Goal: Find specific page/section: Find specific page/section

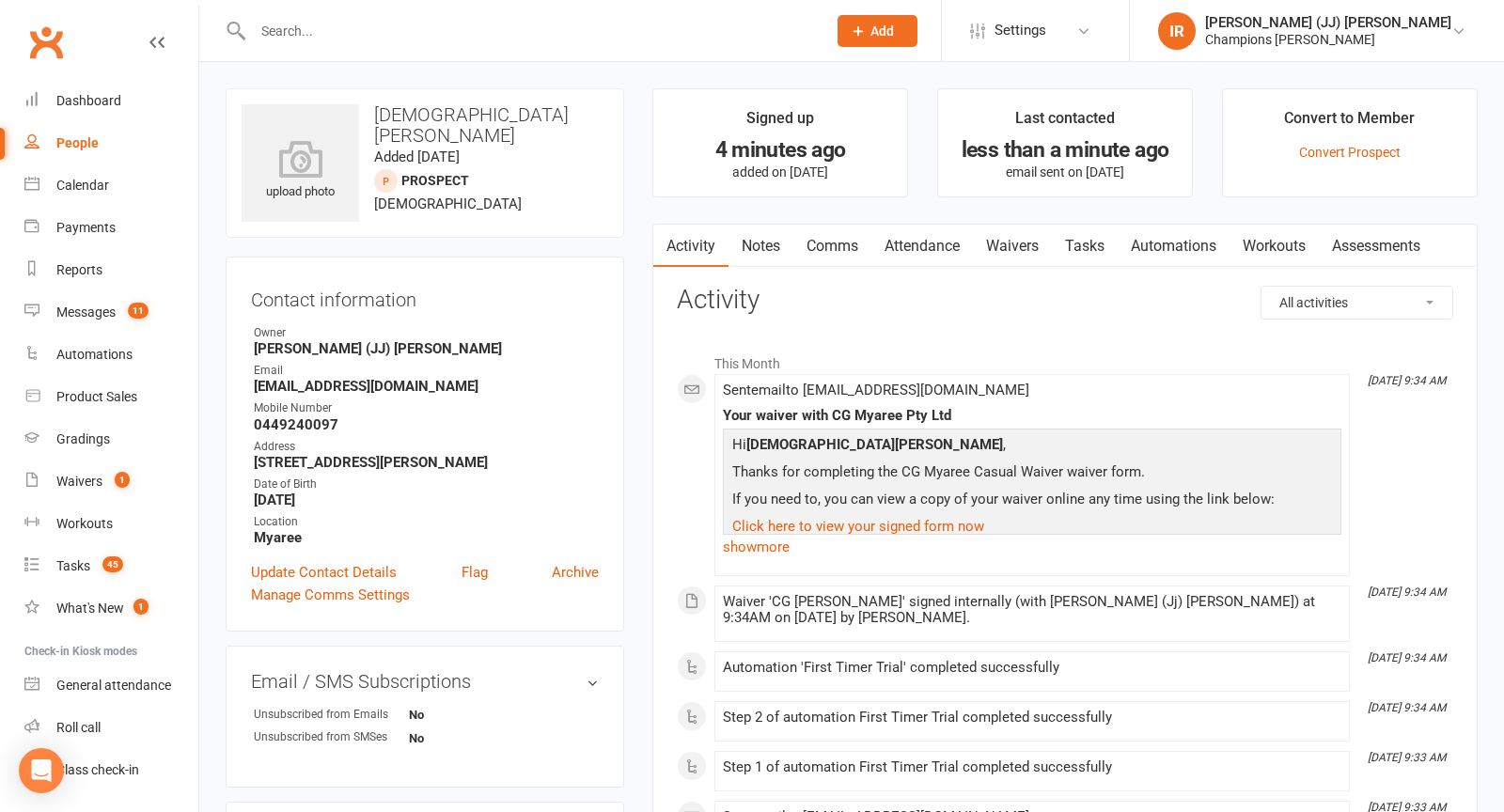
scroll to position [49, 0]
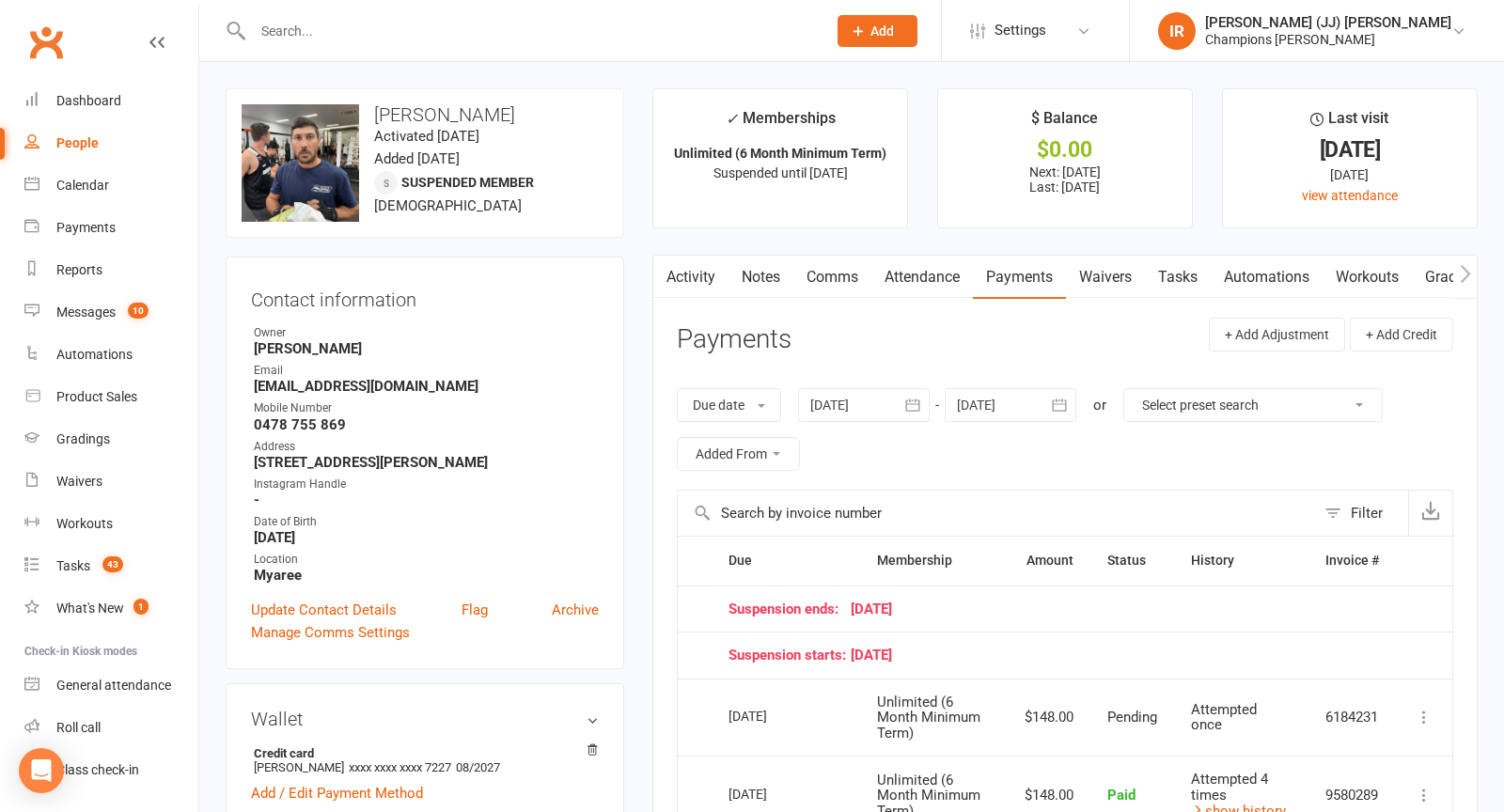
click at [530, 18] on input "text" at bounding box center [531, 31] width 566 height 27
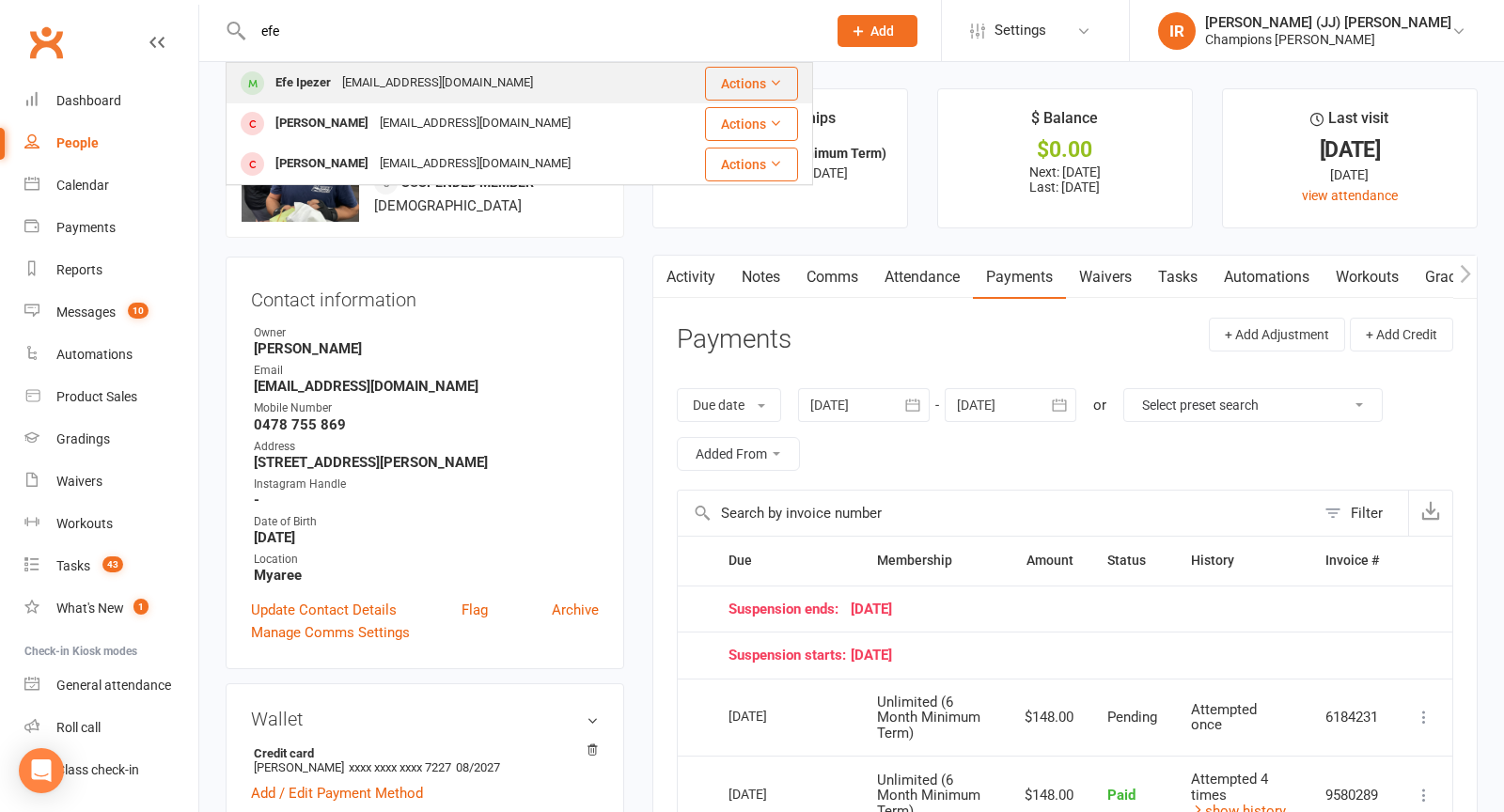
type input "efe"
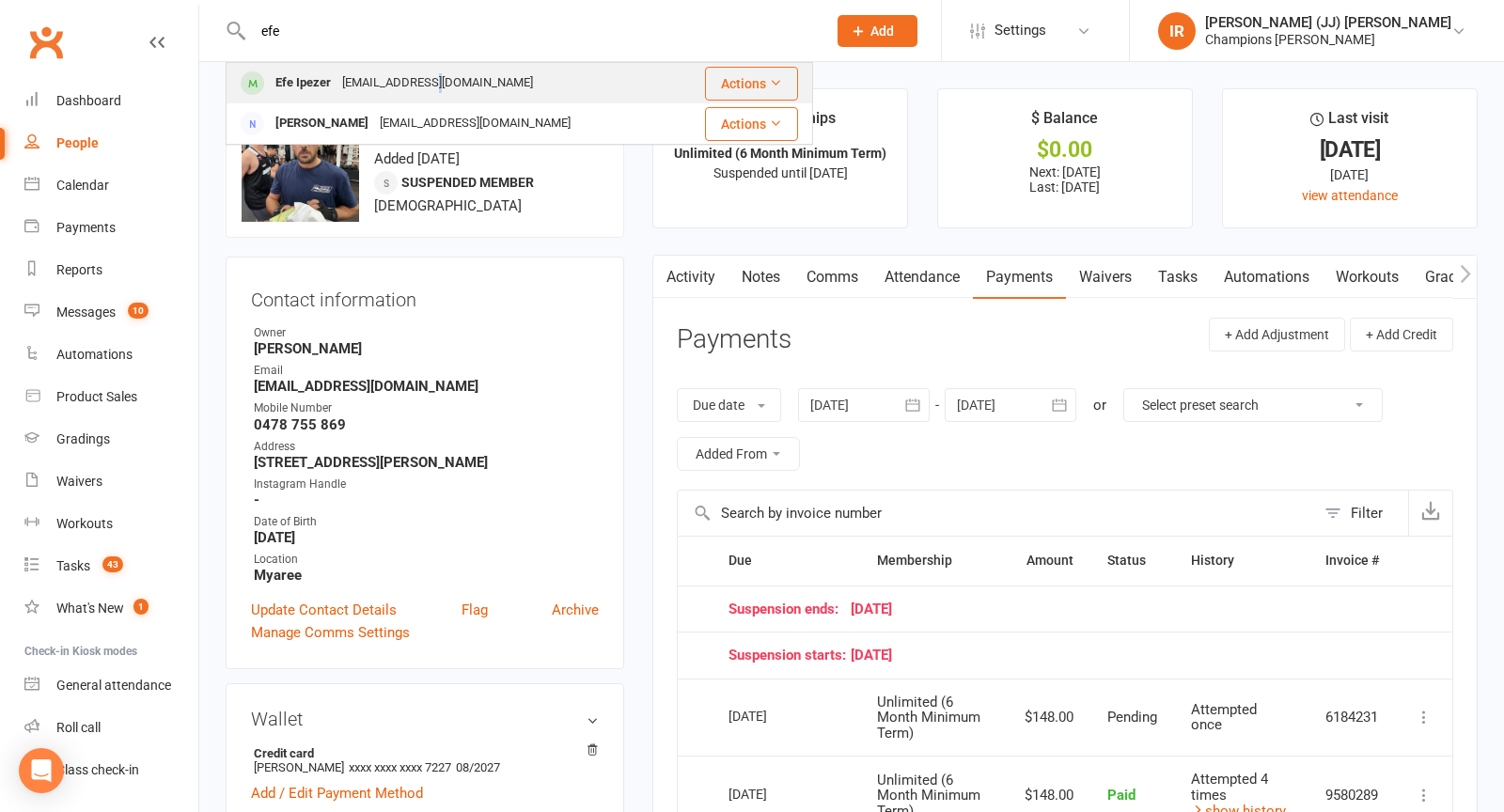
click at [431, 75] on div "[EMAIL_ADDRESS][DOMAIN_NAME]" at bounding box center [437, 83] width 202 height 28
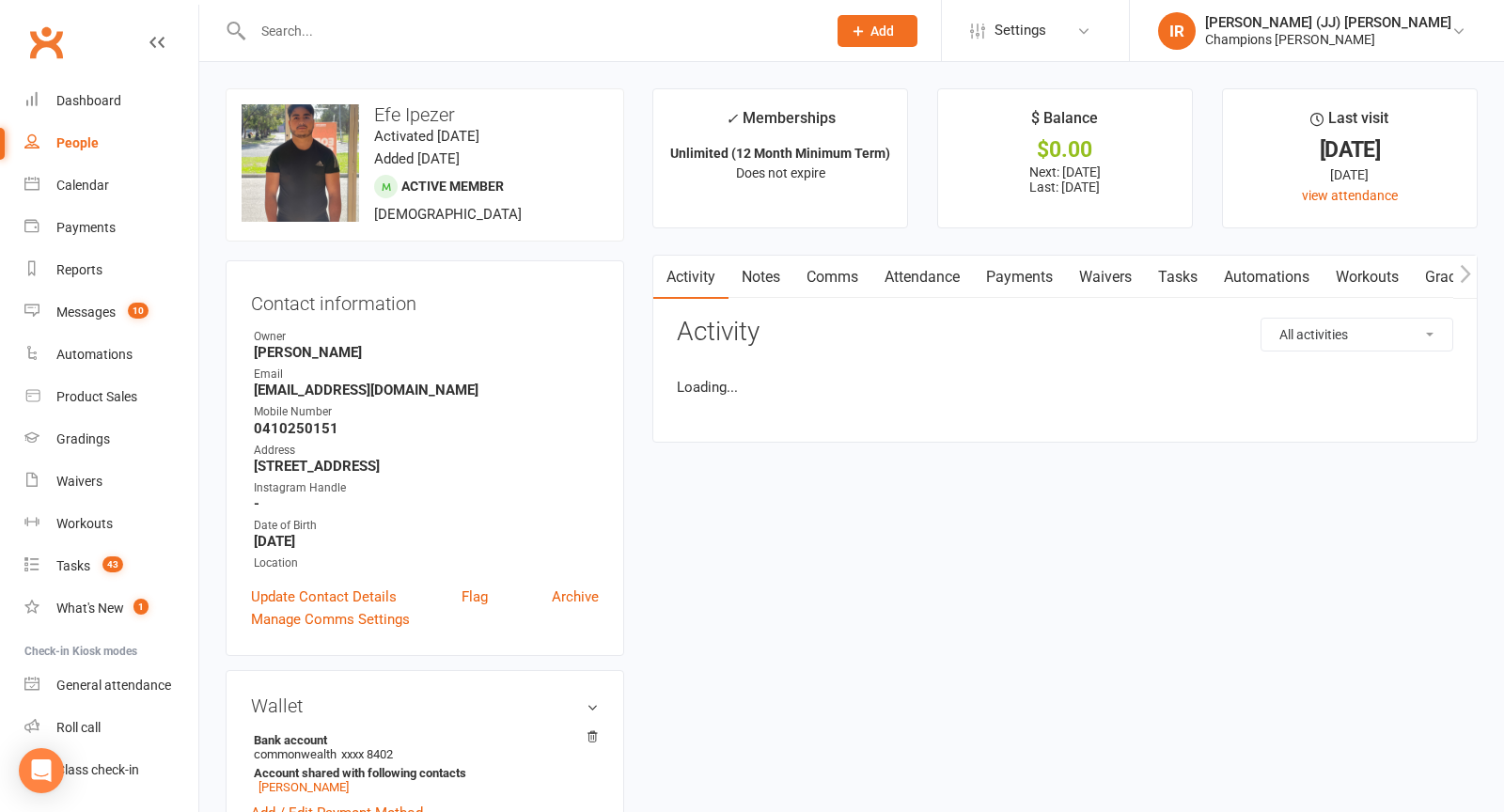
click at [706, 282] on link "Activity" at bounding box center [691, 276] width 75 height 43
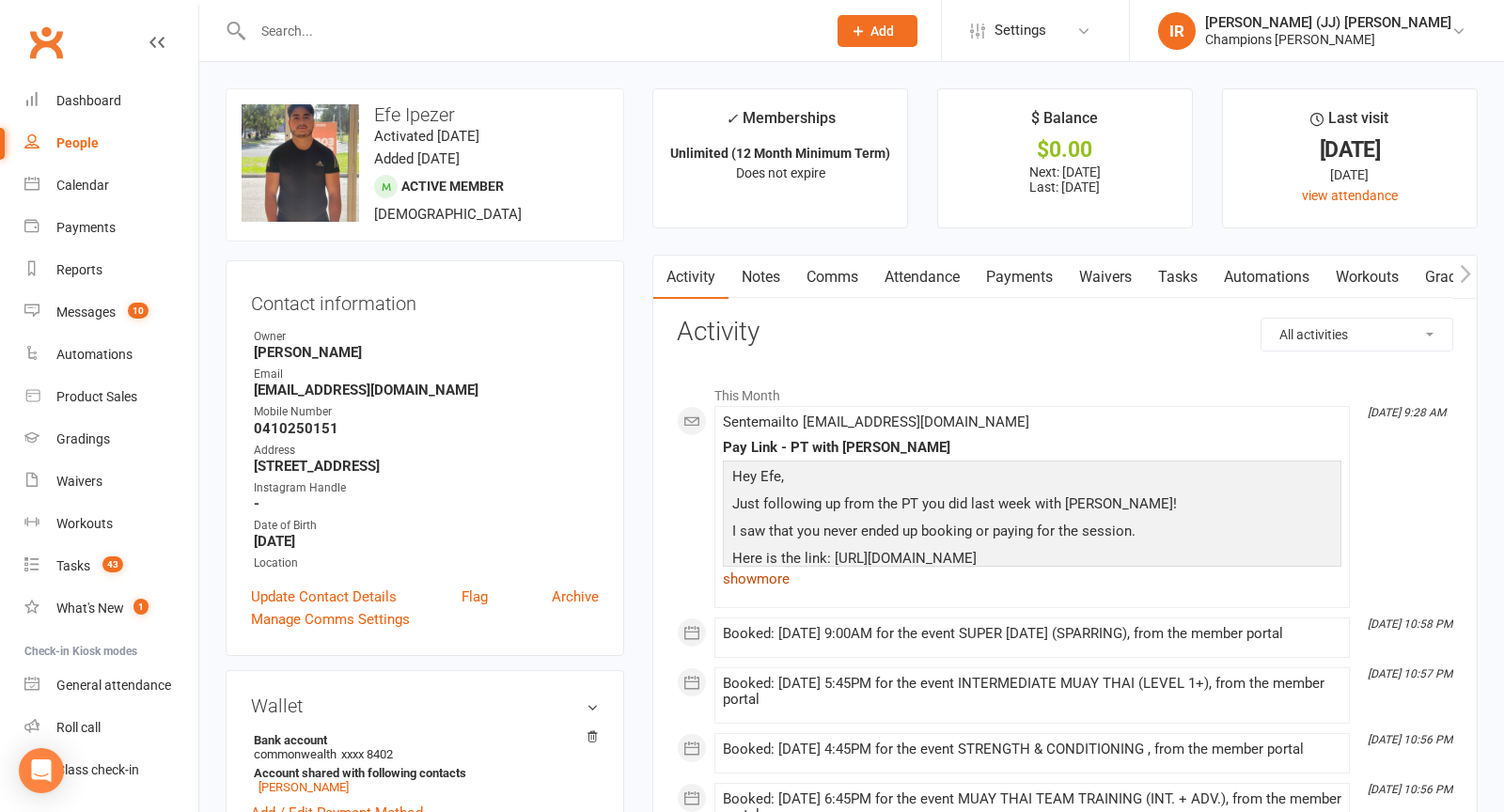
click at [750, 584] on link "show more" at bounding box center [1032, 579] width 618 height 27
